Goal: Information Seeking & Learning: Learn about a topic

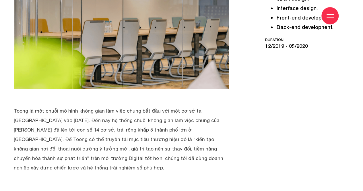
scroll to position [258, 0]
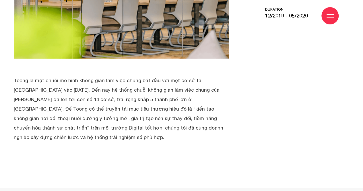
click at [24, 105] on p "Toong là một chuỗi mô hình không gian làm việc chung bắt đầu với một cơ sở tại …" at bounding box center [118, 109] width 209 height 66
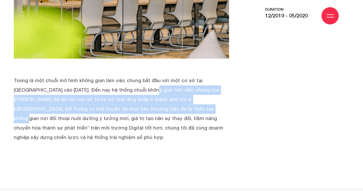
drag, startPoint x: 69, startPoint y: 93, endPoint x: 102, endPoint y: 108, distance: 35.7
click at [87, 107] on p "Toong là một chuỗi mô hình không gian làm việc chung bắt đầu với một cơ sở tại …" at bounding box center [118, 109] width 209 height 66
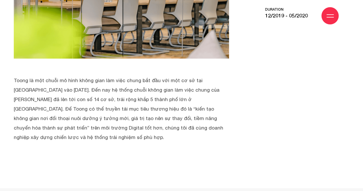
click at [128, 111] on p "Toong là một chuỗi mô hình không gian làm việc chung bắt đầu với một cơ sở tại …" at bounding box center [118, 109] width 209 height 66
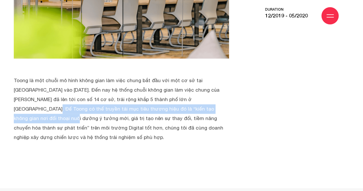
drag, startPoint x: 131, startPoint y: 98, endPoint x: 130, endPoint y: 112, distance: 14.1
click at [130, 112] on p "Toong là một chuỗi mô hình không gian làm việc chung bắt đầu với một cơ sở tại …" at bounding box center [118, 109] width 209 height 66
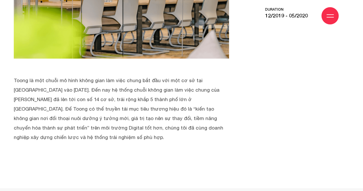
click at [130, 118] on p "Toong là một chuỗi mô hình không gian làm việc chung bắt đầu với một cơ sở tại …" at bounding box center [118, 109] width 209 height 66
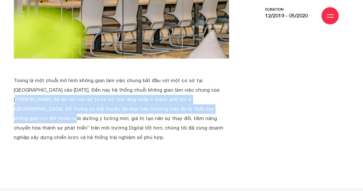
drag, startPoint x: 129, startPoint y: 89, endPoint x: 129, endPoint y: 118, distance: 29.0
click at [128, 116] on p "Toong là một chuỗi mô hình không gian làm việc chung bắt đầu với một cơ sở tại …" at bounding box center [118, 109] width 209 height 66
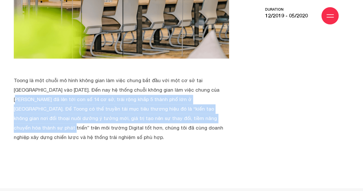
click at [129, 118] on p "Toong là một chuỗi mô hình không gian làm việc chung bắt đầu với một cơ sở tại …" at bounding box center [118, 109] width 209 height 66
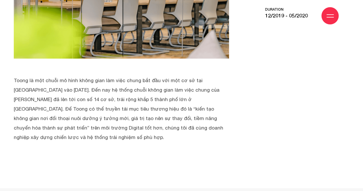
click at [122, 86] on p "Toong là một chuỗi mô hình không gian làm việc chung bắt đầu với một cơ sở tại …" at bounding box center [118, 109] width 209 height 66
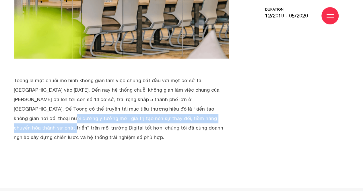
drag, startPoint x: 127, startPoint y: 105, endPoint x: 130, endPoint y: 122, distance: 17.2
click at [127, 121] on p "Toong là một chuỗi mô hình không gian làm việc chung bắt đầu với một cơ sở tại …" at bounding box center [118, 109] width 209 height 66
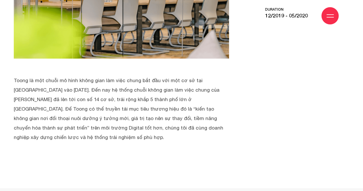
click at [133, 122] on p "Toong là một chuỗi mô hình không gian làm việc chung bắt đầu với một cơ sở tại …" at bounding box center [118, 109] width 209 height 66
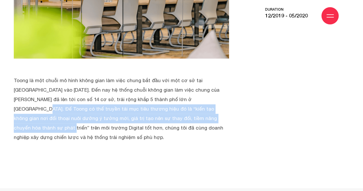
drag, startPoint x: 118, startPoint y: 117, endPoint x: 119, endPoint y: 120, distance: 3.2
click at [118, 120] on p "Toong là một chuỗi mô hình không gian làm việc chung bắt đầu với một cơ sở tại …" at bounding box center [118, 109] width 209 height 66
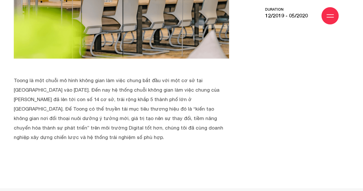
click at [130, 122] on p "Toong là một chuỗi mô hình không gian làm việc chung bắt đầu với một cơ sở tại …" at bounding box center [118, 109] width 209 height 66
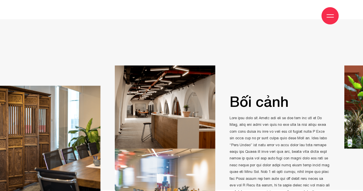
scroll to position [487, 0]
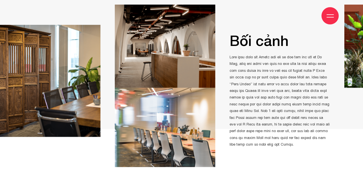
drag, startPoint x: 281, startPoint y: 45, endPoint x: 282, endPoint y: 75, distance: 30.4
click at [282, 75] on p at bounding box center [279, 100] width 100 height 94
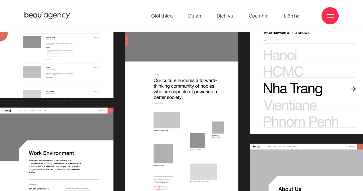
scroll to position [2694, 0]
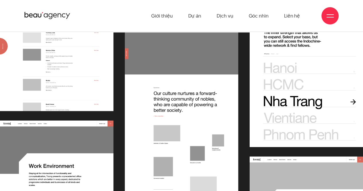
click at [315, 117] on img at bounding box center [181, 136] width 363 height 208
click at [295, 99] on img at bounding box center [181, 136] width 363 height 208
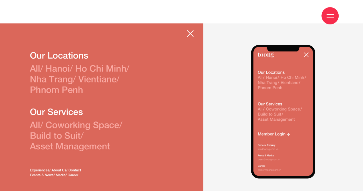
scroll to position [5933, 0]
